Goal: Task Accomplishment & Management: Use online tool/utility

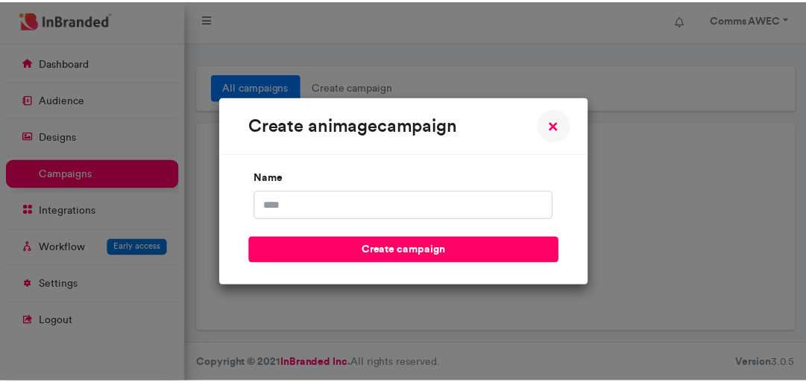
scroll to position [7, 0]
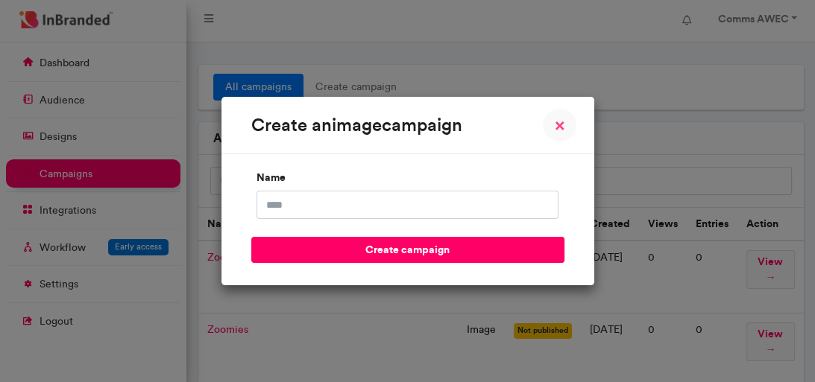
click at [557, 127] on span "×" at bounding box center [559, 125] width 10 height 18
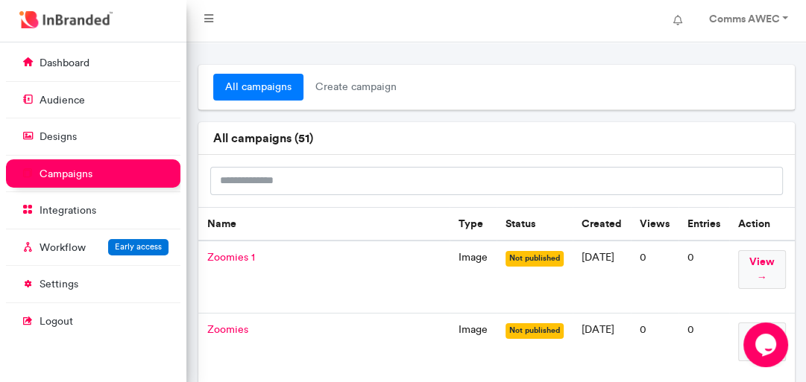
scroll to position [0, 0]
click at [218, 256] on span "Zoomies 1" at bounding box center [231, 257] width 48 height 13
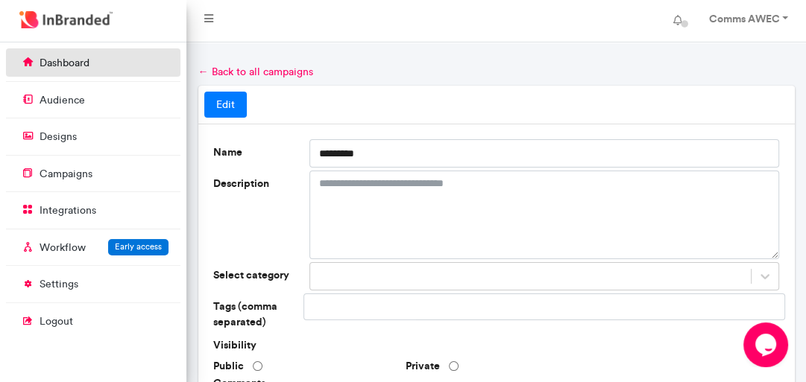
click at [90, 66] on link "dashboard" at bounding box center [93, 62] width 174 height 28
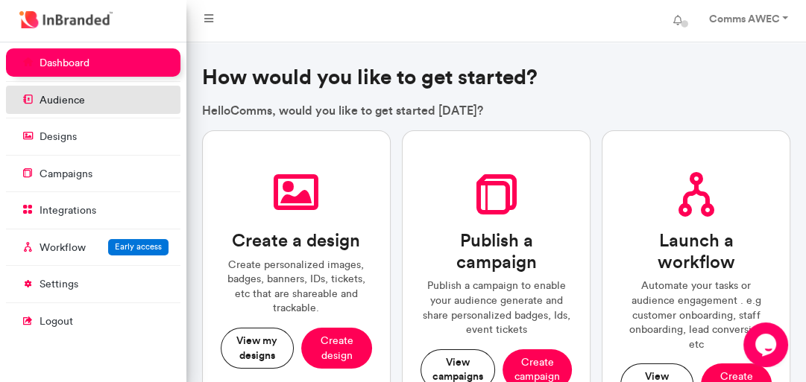
click at [74, 92] on link "audience" at bounding box center [93, 100] width 174 height 28
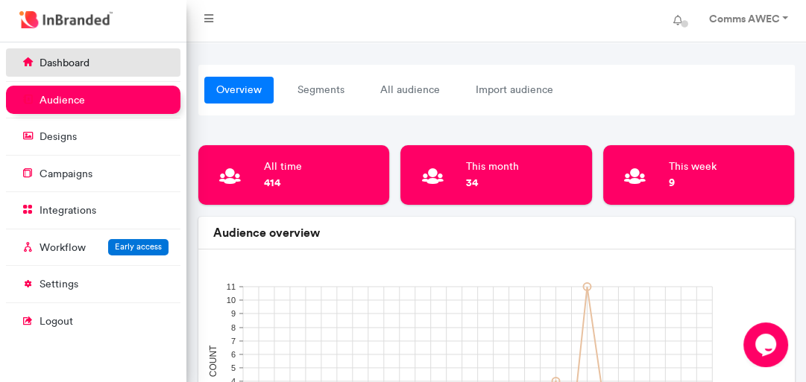
click at [69, 68] on p "dashboard" at bounding box center [64, 63] width 50 height 15
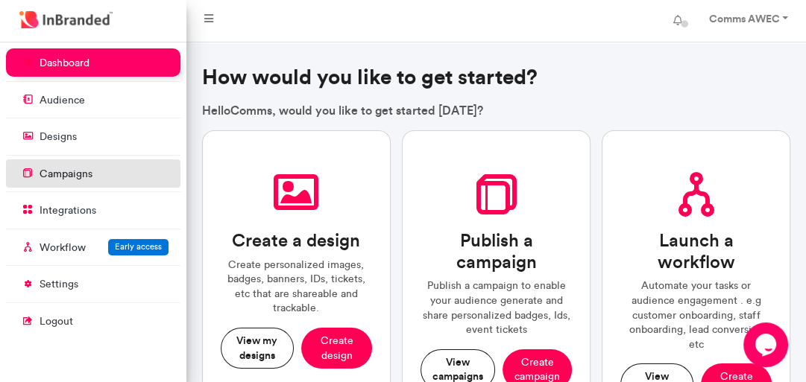
click at [72, 178] on p "campaigns" at bounding box center [65, 174] width 53 height 15
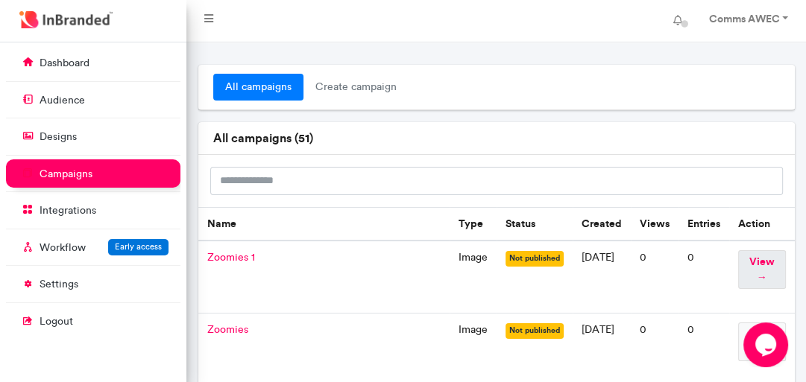
click at [763, 274] on span "view →" at bounding box center [762, 269] width 48 height 39
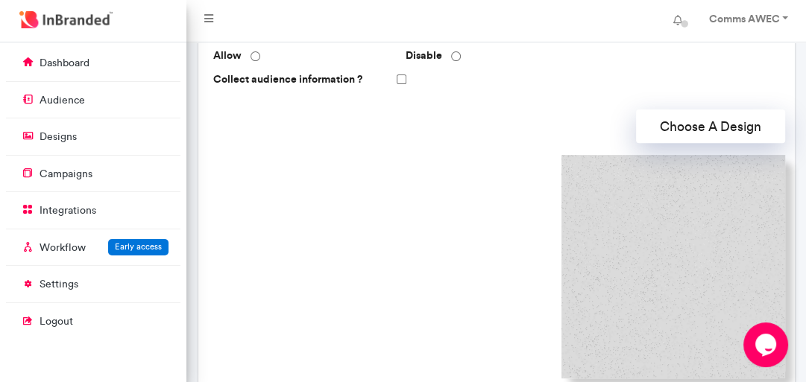
scroll to position [373, 0]
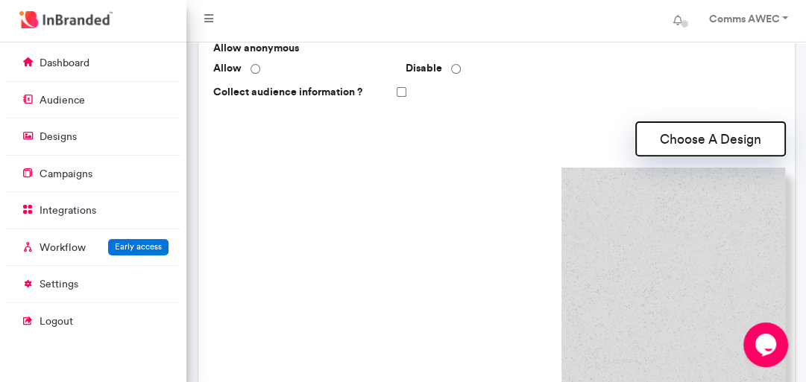
click at [707, 136] on button "Choose A Design" at bounding box center [710, 139] width 149 height 34
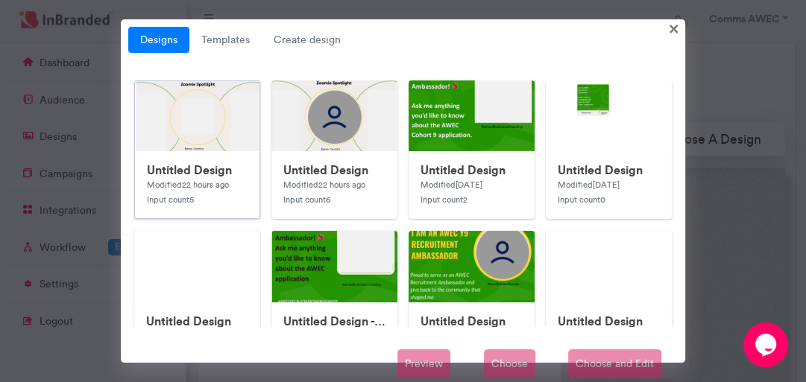
click at [200, 159] on div "Untitled Design Modified 22 hours ago Input count 5" at bounding box center [197, 184] width 124 height 67
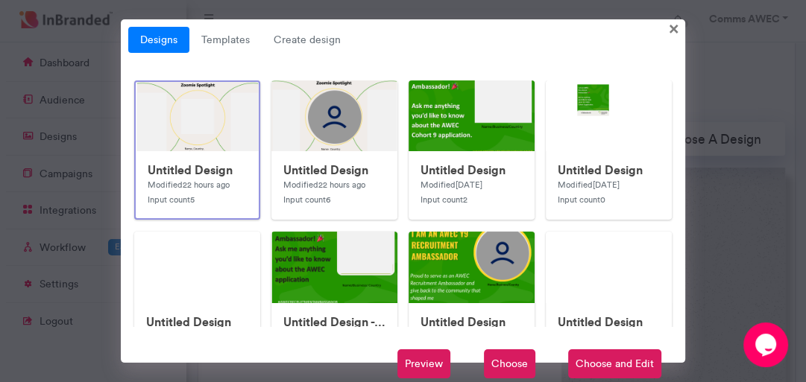
click at [598, 359] on span "Choose and Edit" at bounding box center [614, 365] width 93 height 30
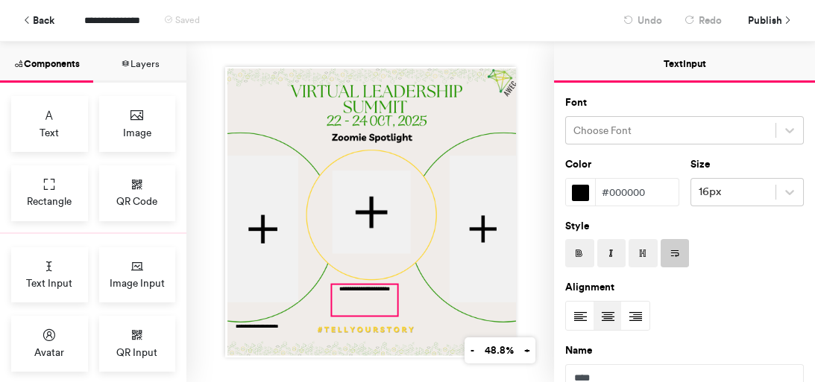
click at [347, 304] on div "**********" at bounding box center [364, 300] width 65 height 31
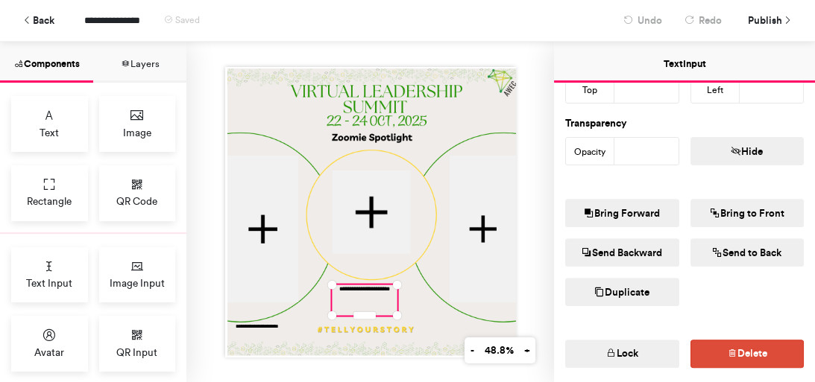
scroll to position [426, 0]
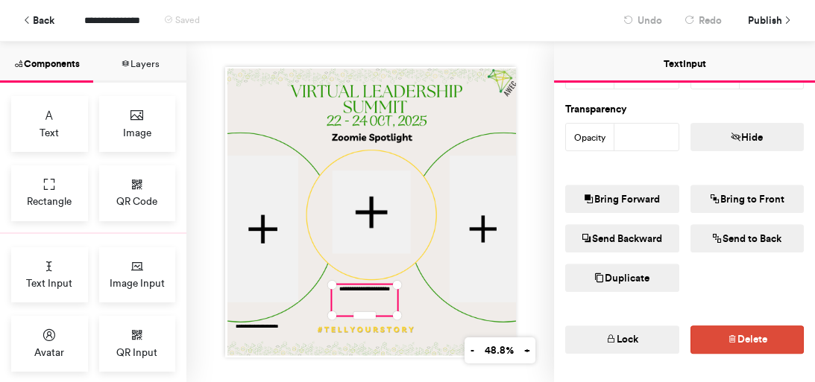
click at [644, 281] on button "Duplicate" at bounding box center [622, 278] width 114 height 28
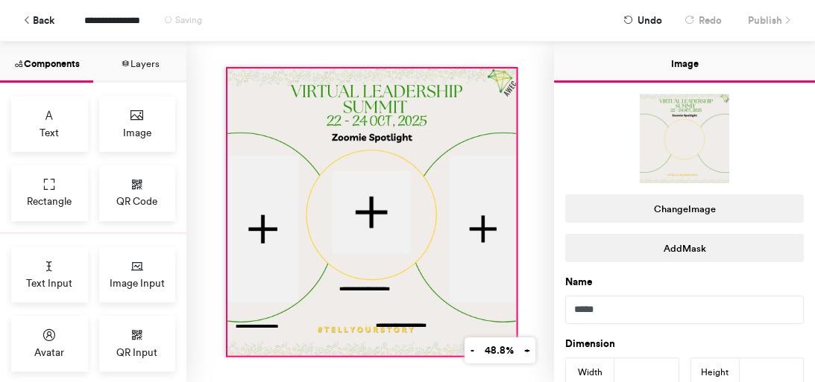
click at [417, 294] on div at bounding box center [371, 212] width 289 height 288
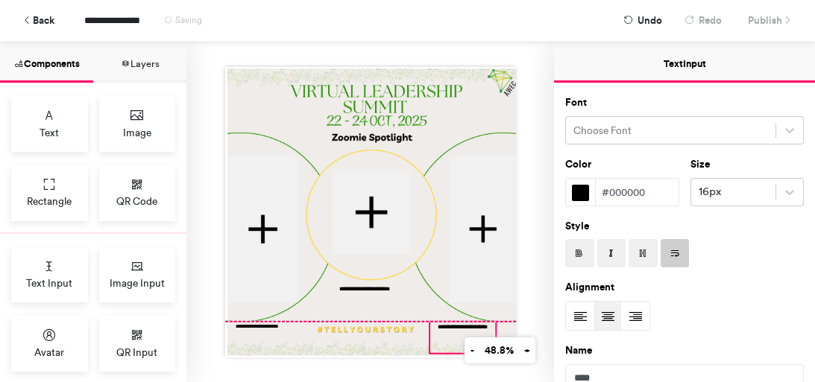
drag, startPoint x: 408, startPoint y: 322, endPoint x: 470, endPoint y: 322, distance: 61.9
click at [470, 322] on div "**********" at bounding box center [461, 337] width 65 height 31
type input "***"
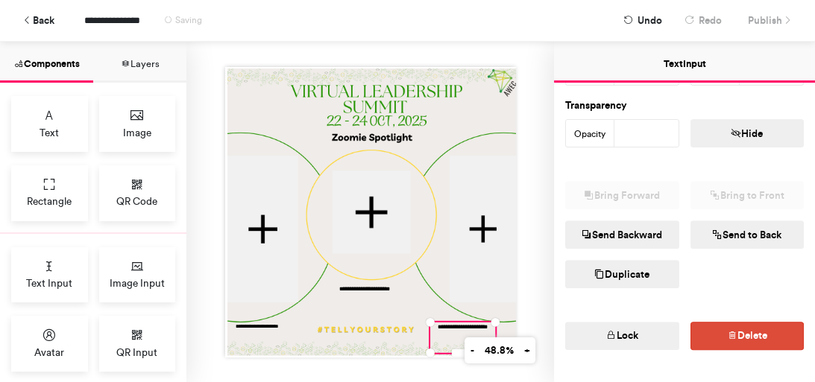
scroll to position [461, 0]
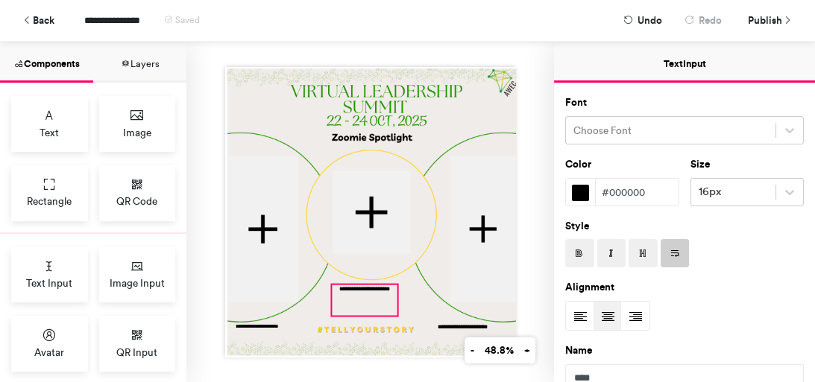
click at [371, 300] on div "**********" at bounding box center [364, 300] width 65 height 31
click at [764, 30] on span "Publish" at bounding box center [764, 20] width 34 height 26
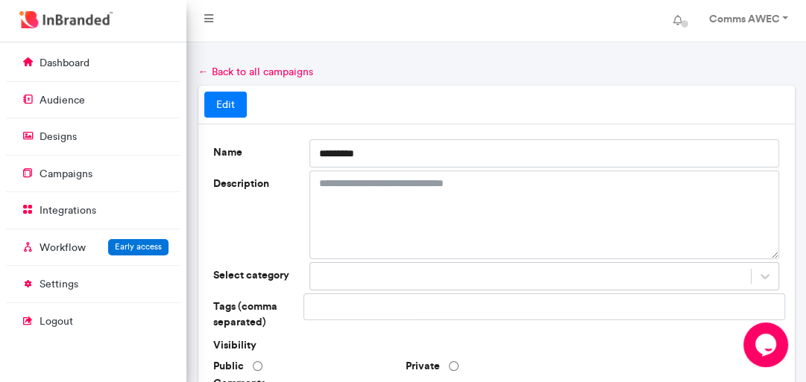
click at [219, 104] on link "Edit" at bounding box center [225, 105] width 42 height 27
click at [229, 98] on link "Edit" at bounding box center [225, 105] width 42 height 27
click at [224, 73] on link "← Back to all campaigns" at bounding box center [255, 72] width 115 height 13
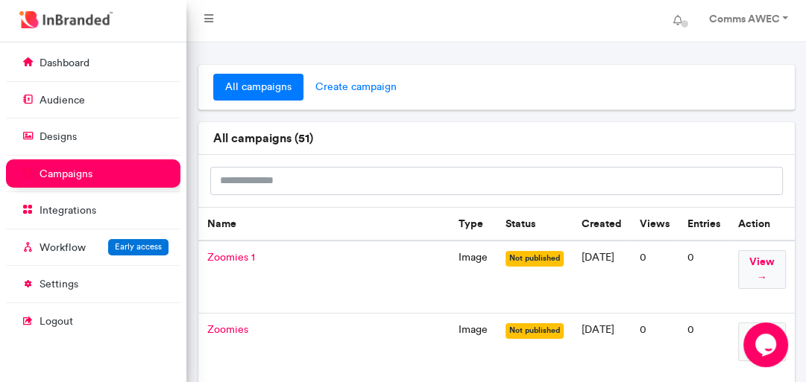
click at [345, 88] on span "create campaign" at bounding box center [355, 87] width 105 height 27
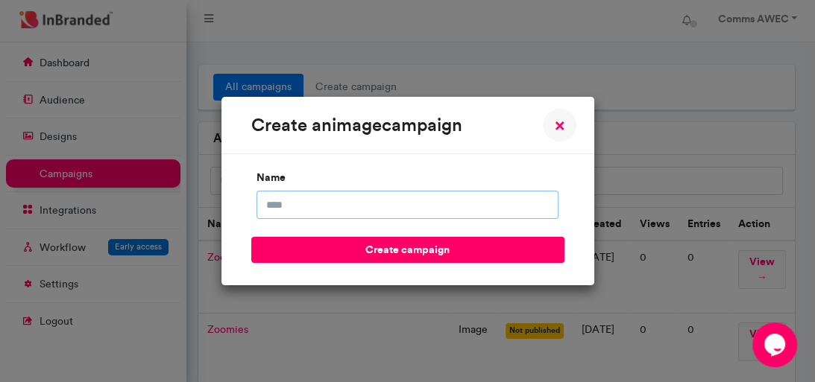
click at [303, 200] on input "name" at bounding box center [407, 205] width 302 height 28
type input "*******"
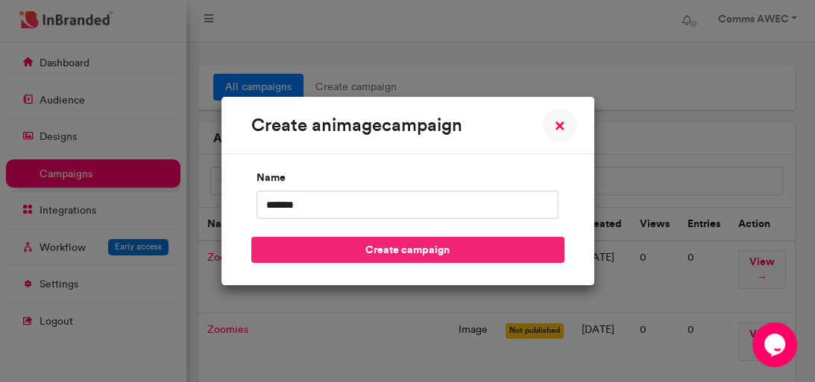
click at [462, 253] on button "create campaign" at bounding box center [407, 250] width 313 height 26
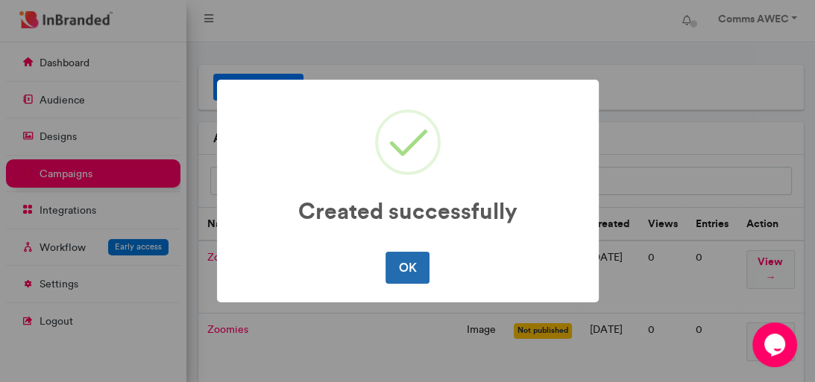
click at [405, 271] on button "OK" at bounding box center [407, 267] width 44 height 31
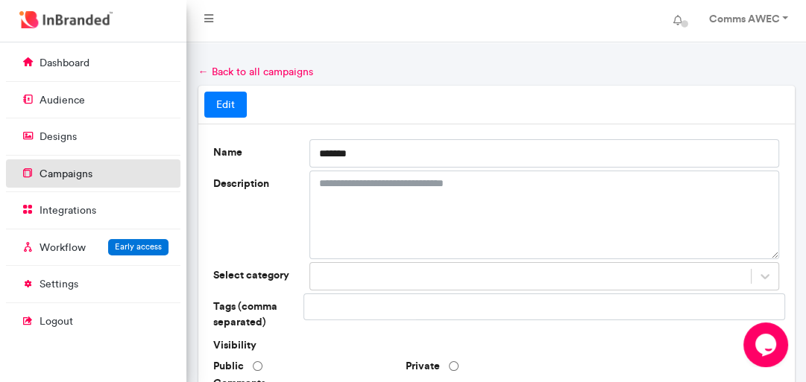
click at [83, 173] on p "campaigns" at bounding box center [65, 174] width 53 height 15
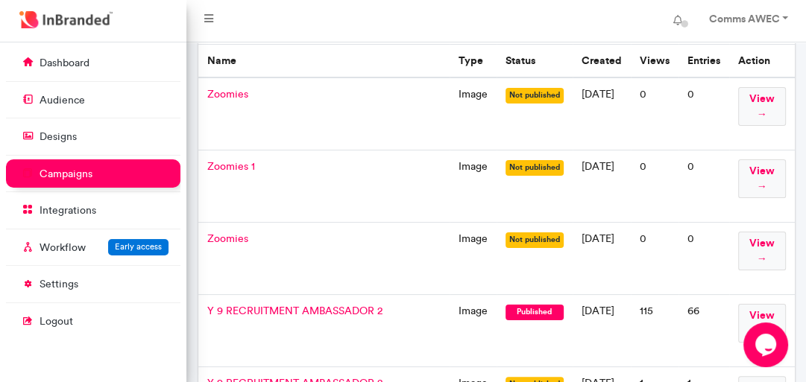
scroll to position [161, 0]
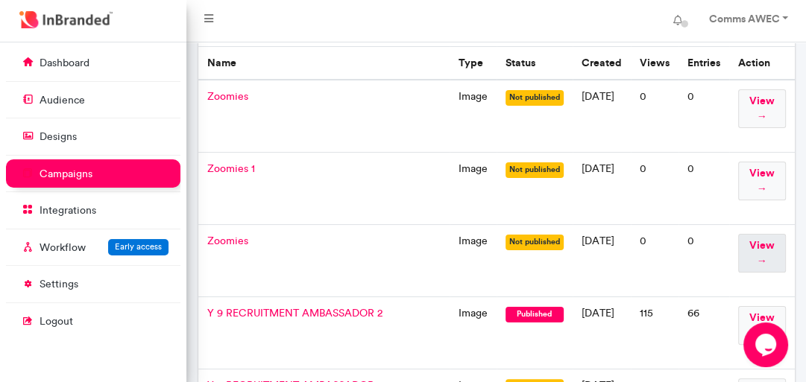
click at [768, 247] on span "view →" at bounding box center [762, 253] width 48 height 39
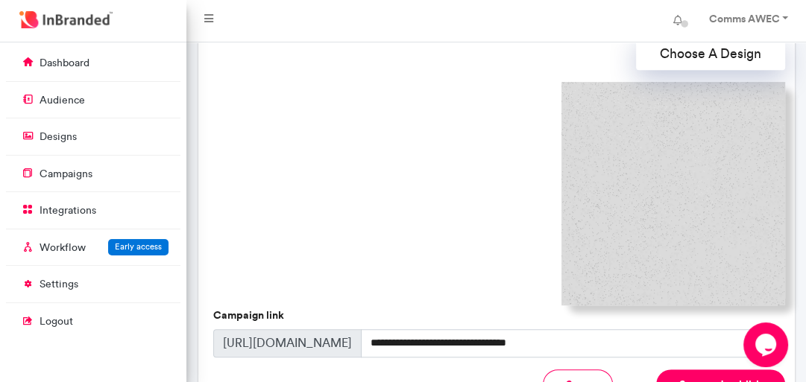
scroll to position [422, 0]
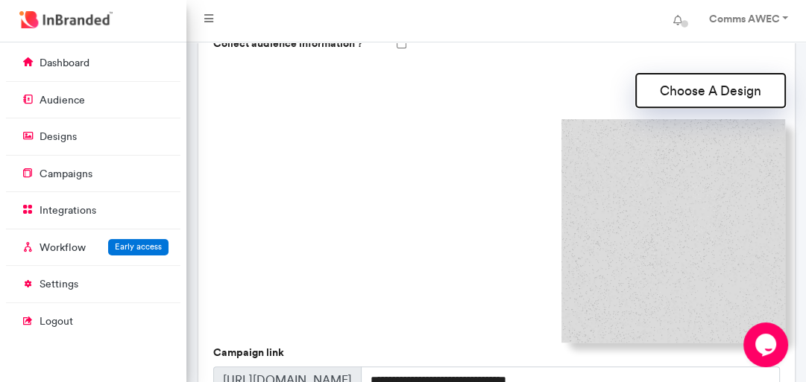
click at [718, 92] on button "Choose A Design" at bounding box center [710, 91] width 149 height 34
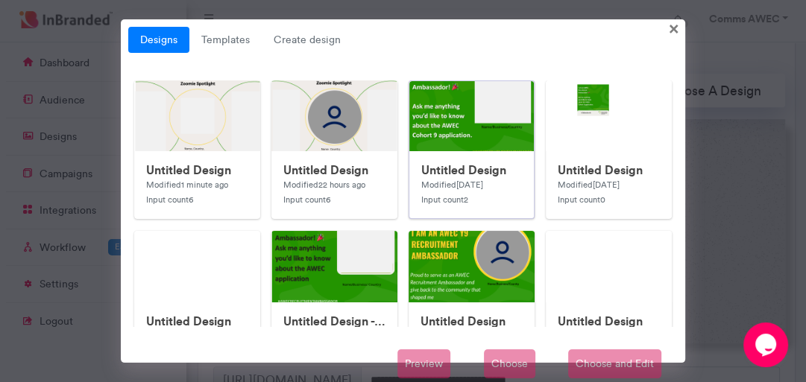
click at [432, 121] on img at bounding box center [707, 379] width 596 height 596
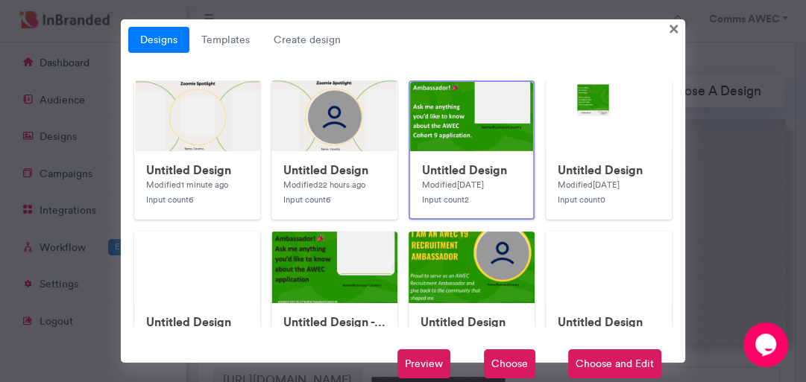
click at [605, 358] on span "Choose and Edit" at bounding box center [614, 365] width 93 height 30
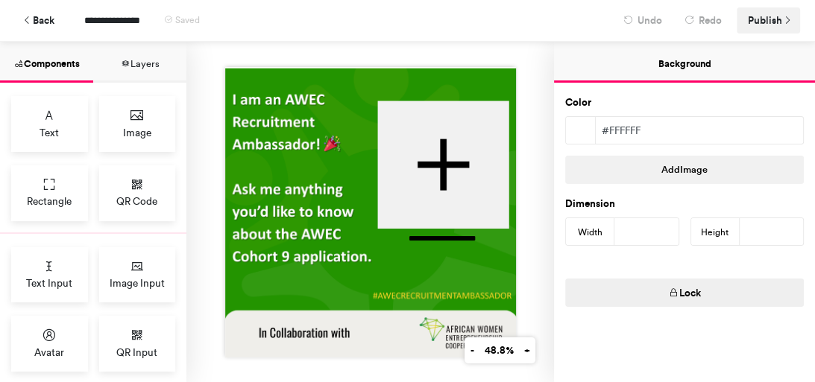
click at [762, 27] on span "Publish" at bounding box center [764, 20] width 34 height 26
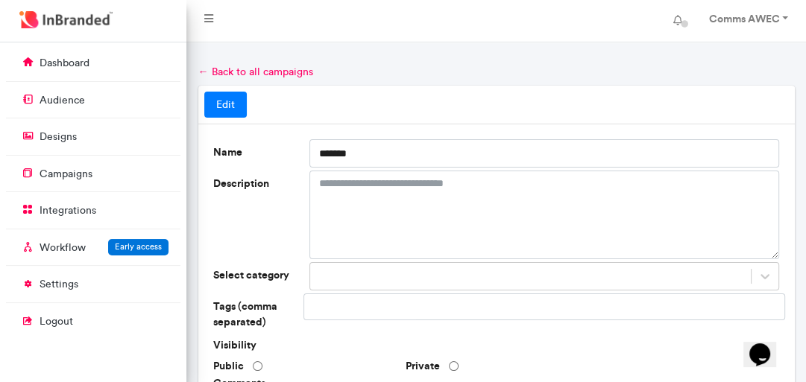
click at [239, 69] on link "← Back to all campaigns" at bounding box center [255, 72] width 115 height 13
